Goal: Information Seeking & Learning: Check status

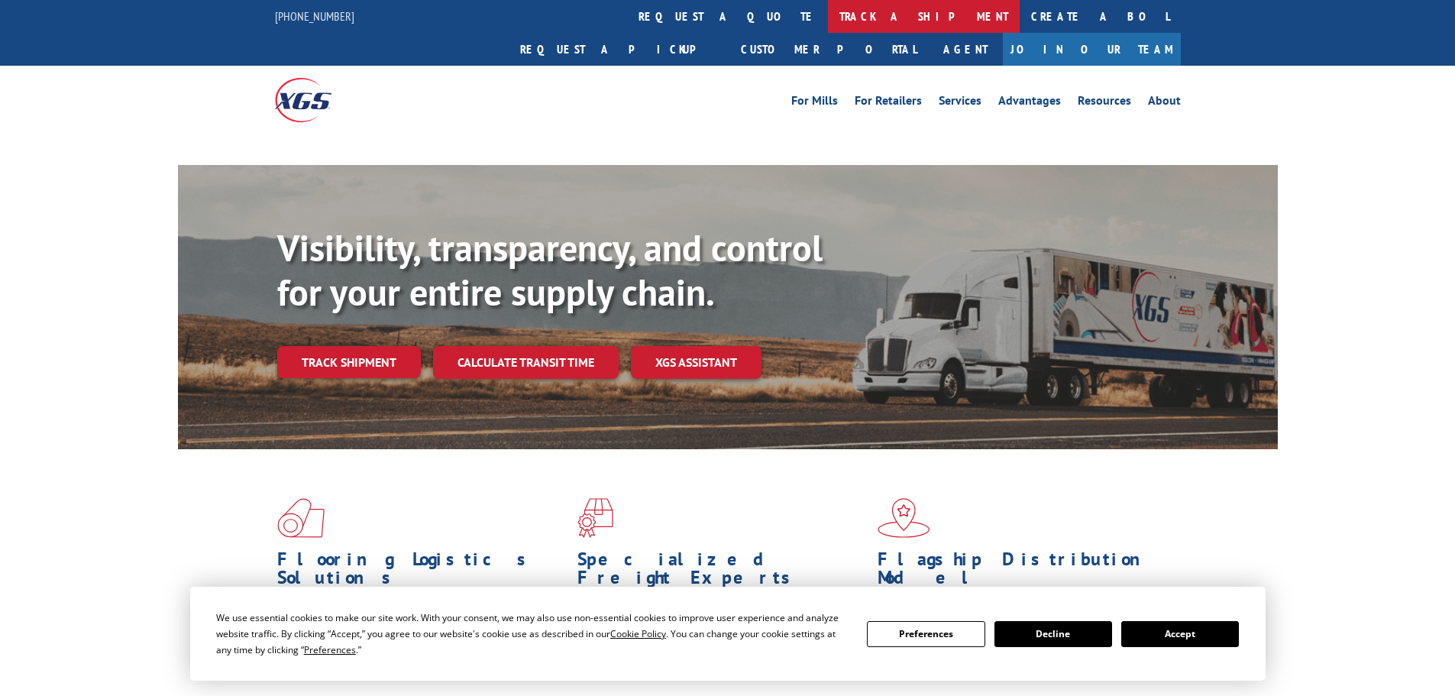
click at [828, 17] on link "track a shipment" at bounding box center [924, 16] width 192 height 33
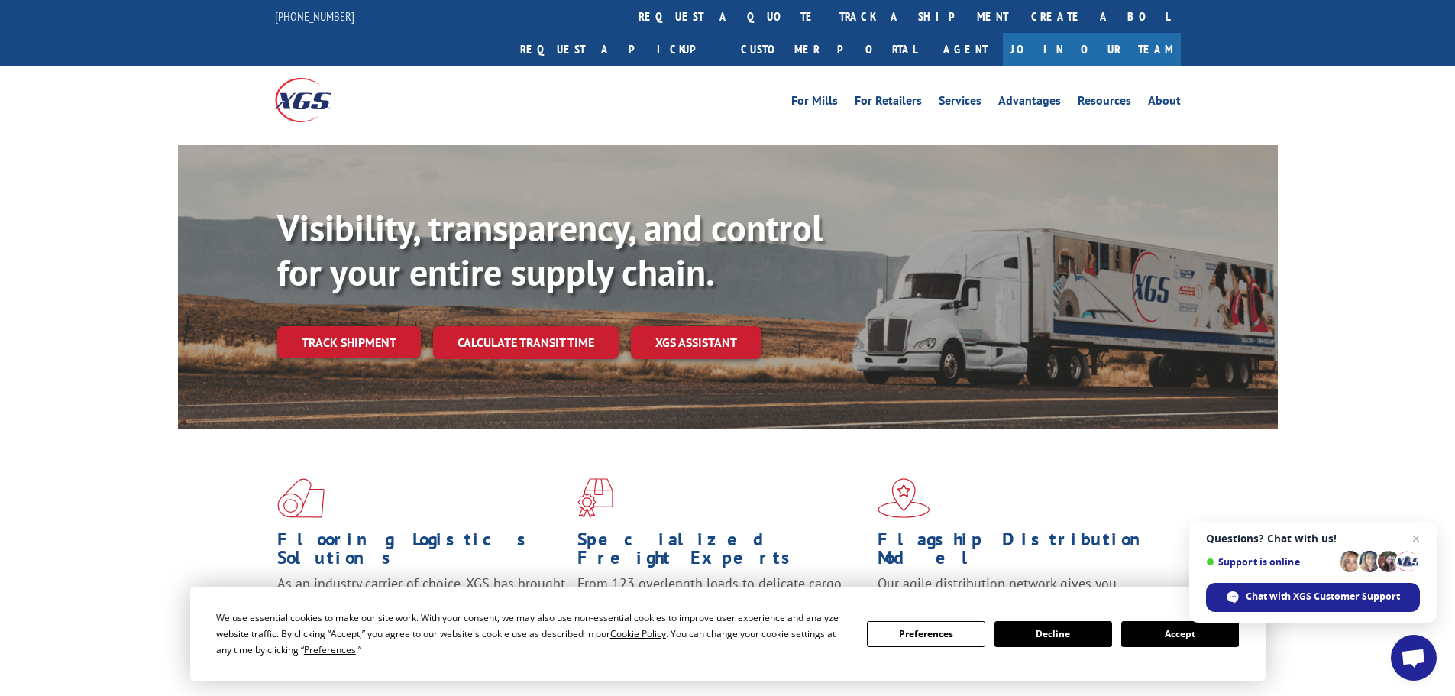
click at [1179, 638] on button "Accept" at bounding box center [1180, 634] width 118 height 26
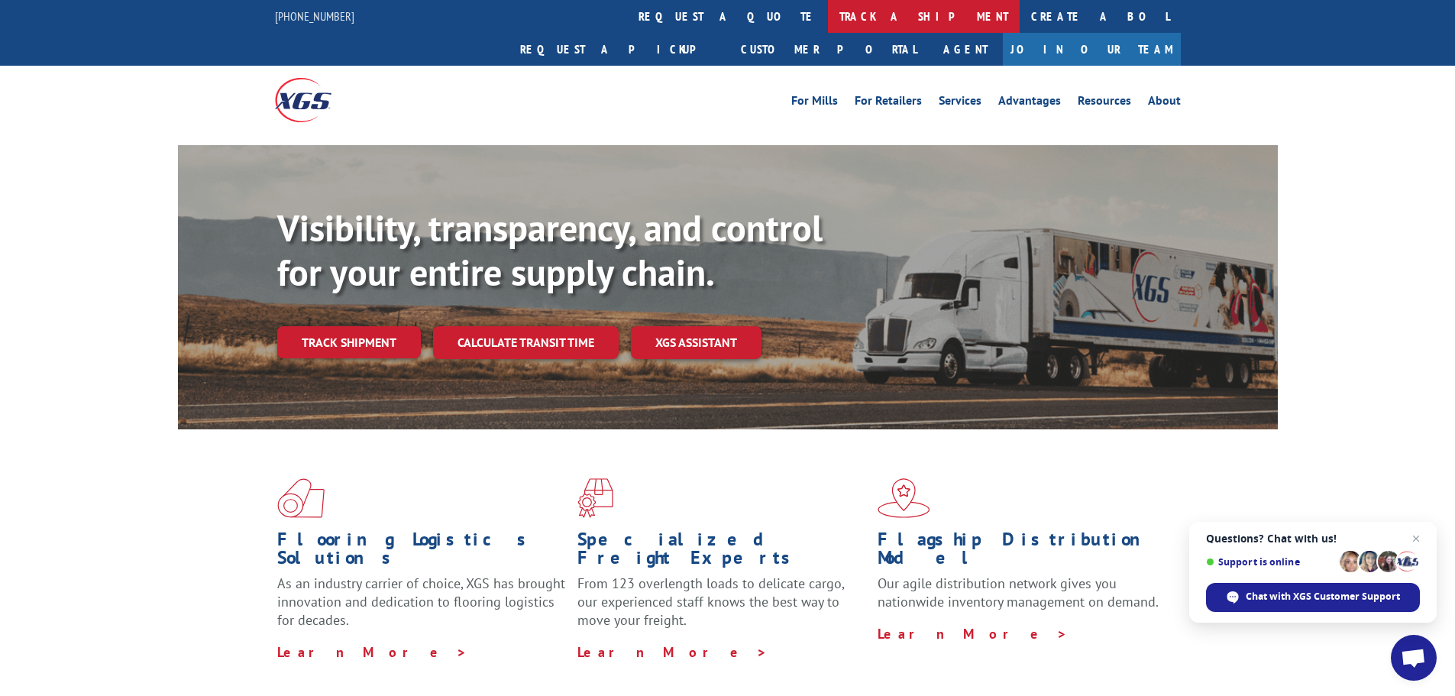
click at [828, 21] on link "track a shipment" at bounding box center [924, 16] width 192 height 33
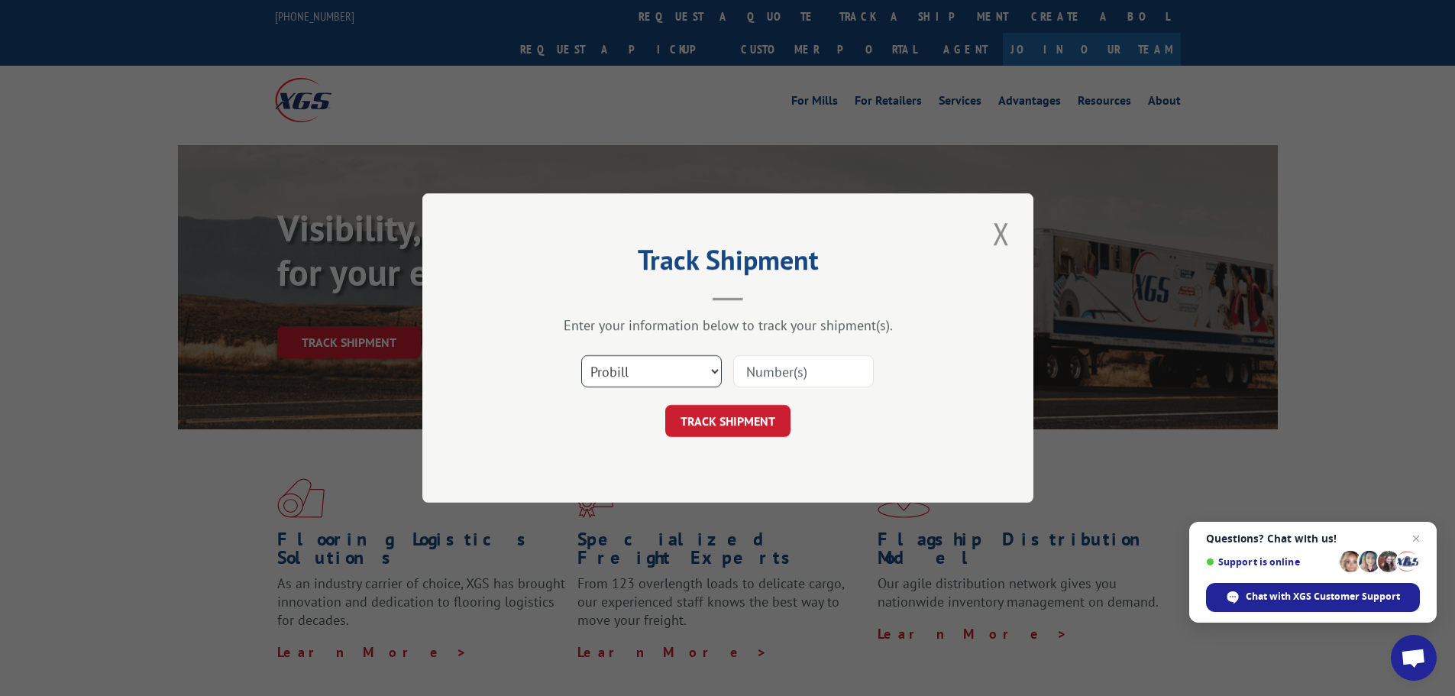
click at [654, 359] on select "Select category... Probill BOL PO" at bounding box center [651, 371] width 141 height 32
select select "po"
click at [581, 355] on select "Select category... Probill BOL PO" at bounding box center [651, 371] width 141 height 32
click at [767, 373] on input at bounding box center [803, 371] width 141 height 32
paste input "02512318"
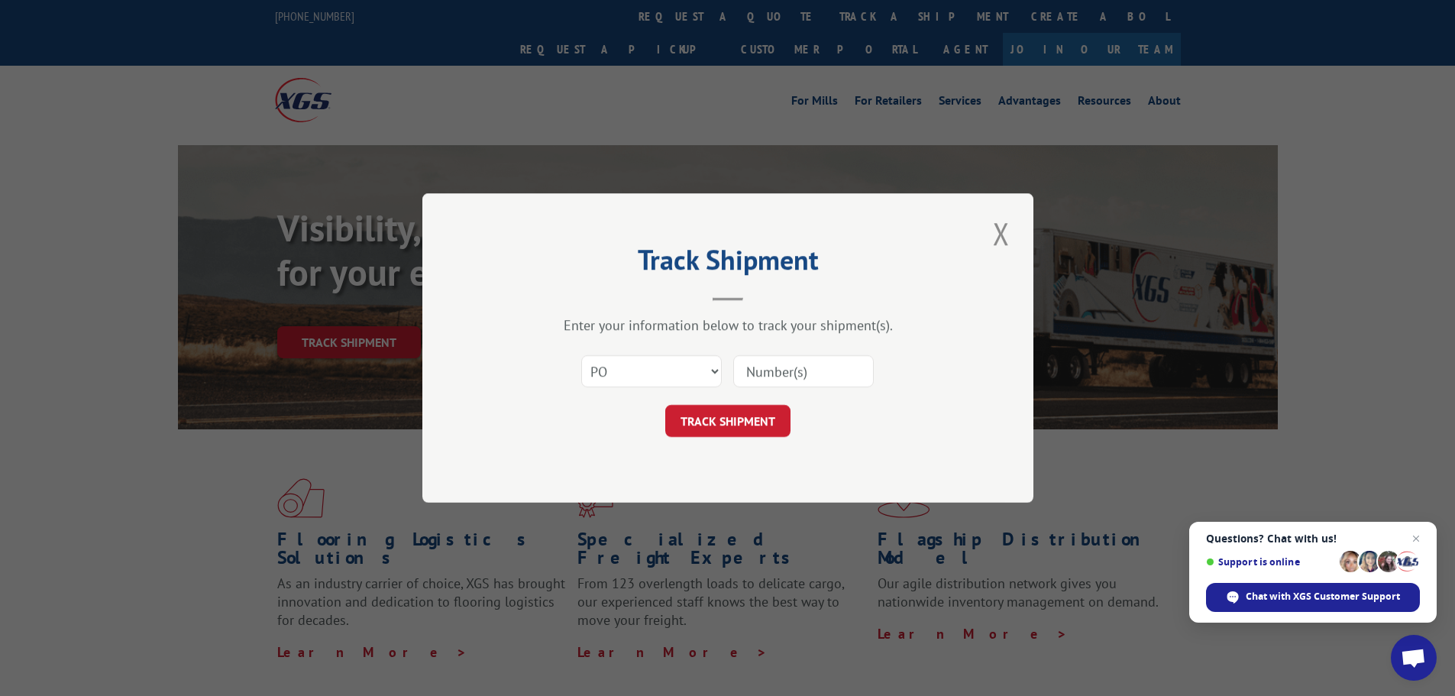
type input "02512318"
click button "TRACK SHIPMENT" at bounding box center [727, 421] width 125 height 32
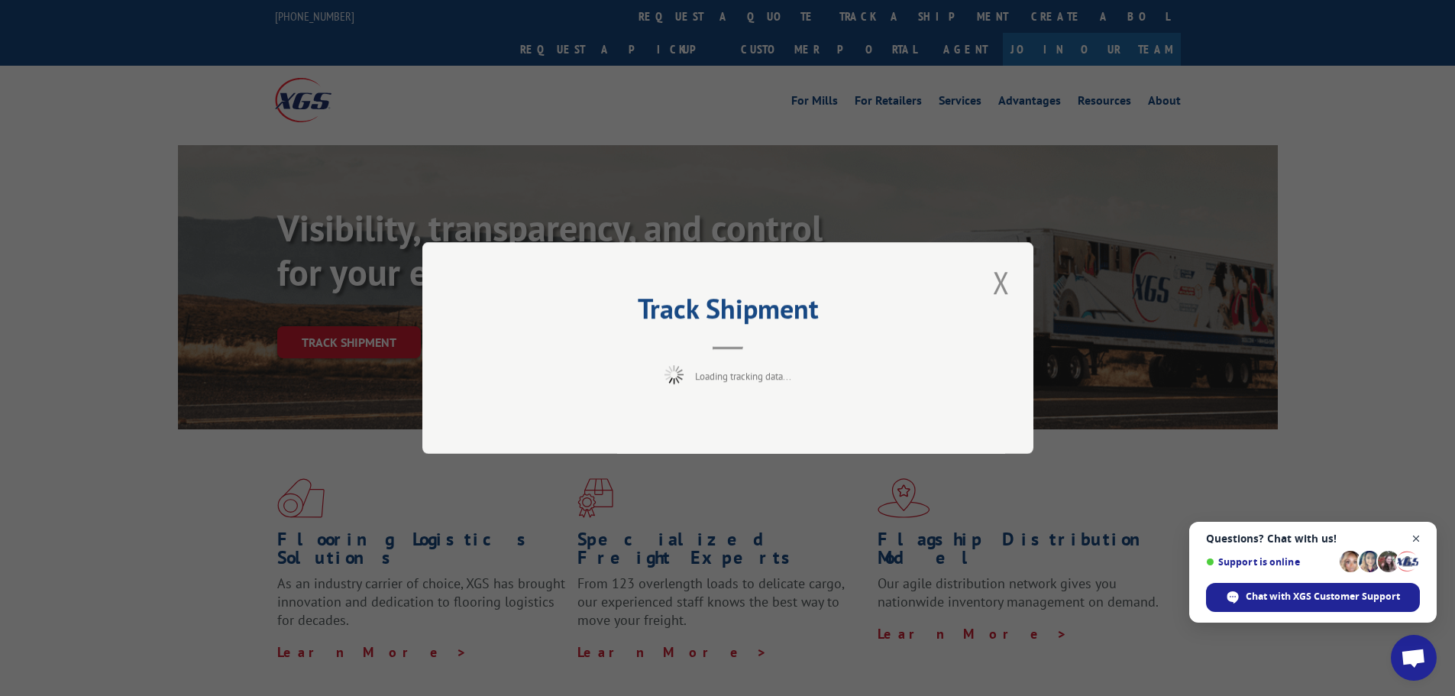
click at [1417, 531] on span "Open chat" at bounding box center [1416, 538] width 19 height 19
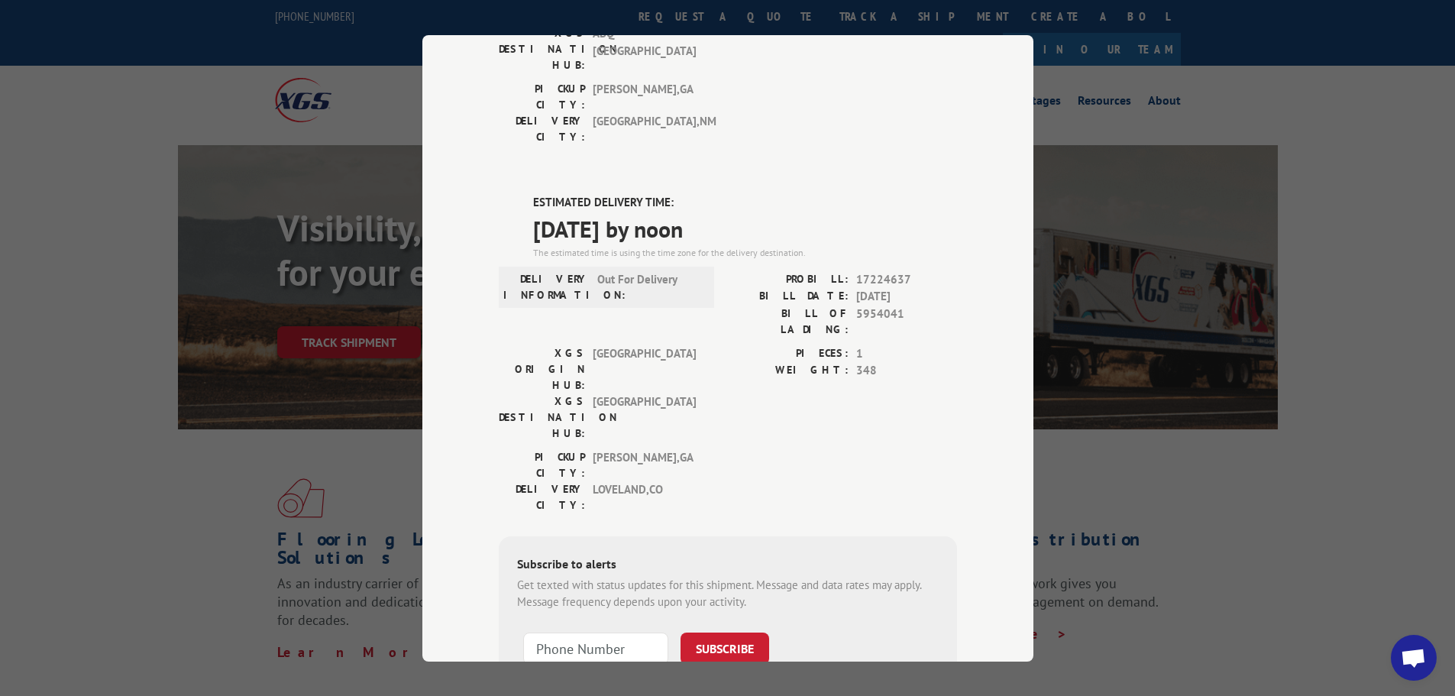
scroll to position [309, 0]
